Goal: Task Accomplishment & Management: Manage account settings

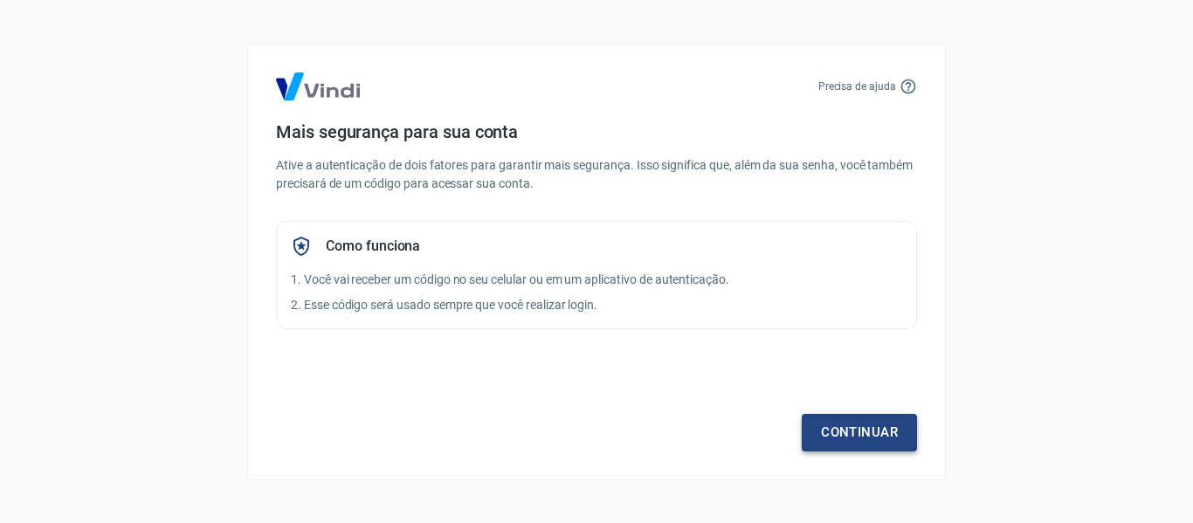
click at [900, 434] on link "Continuar" at bounding box center [858, 432] width 115 height 37
